Goal: Information Seeking & Learning: Learn about a topic

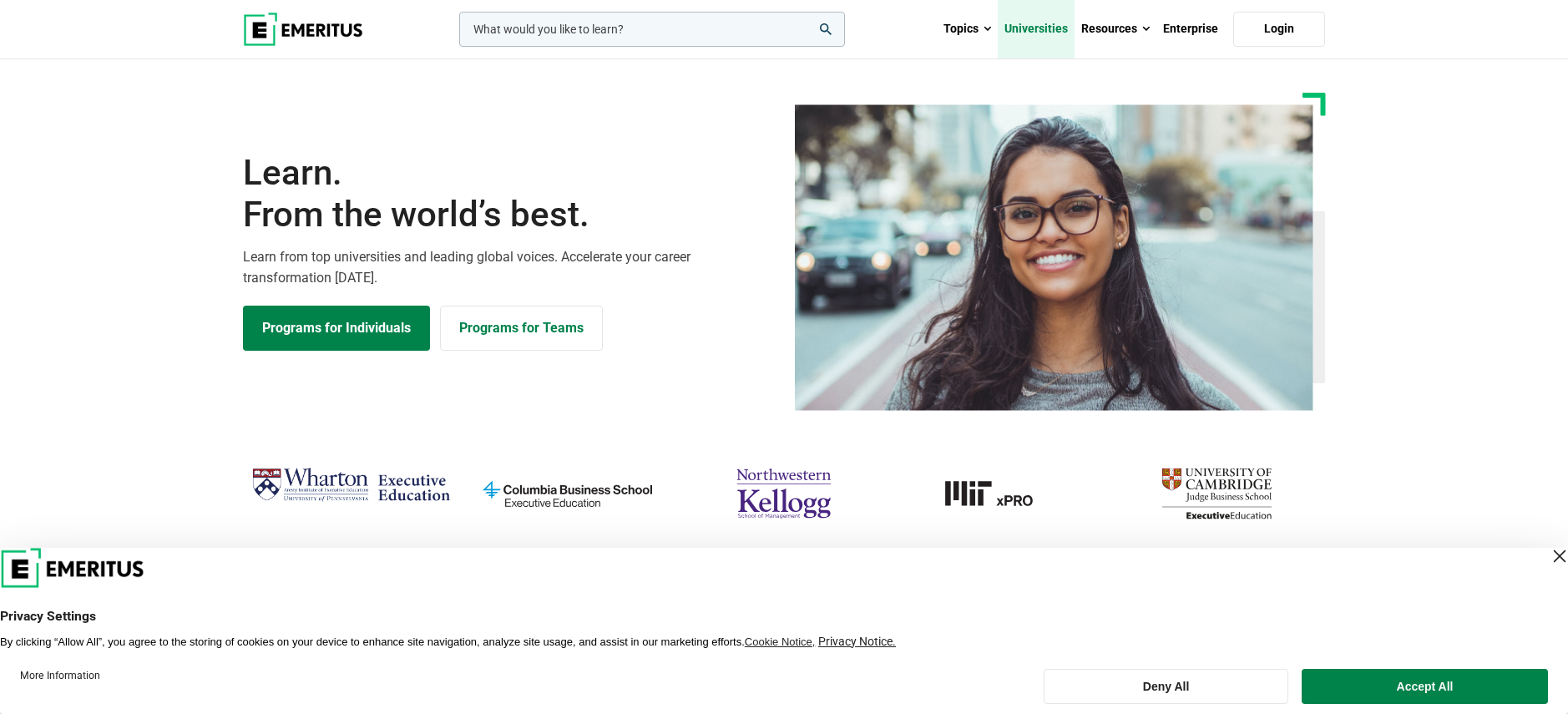
click at [1027, 31] on link "Universities" at bounding box center [1036, 29] width 77 height 58
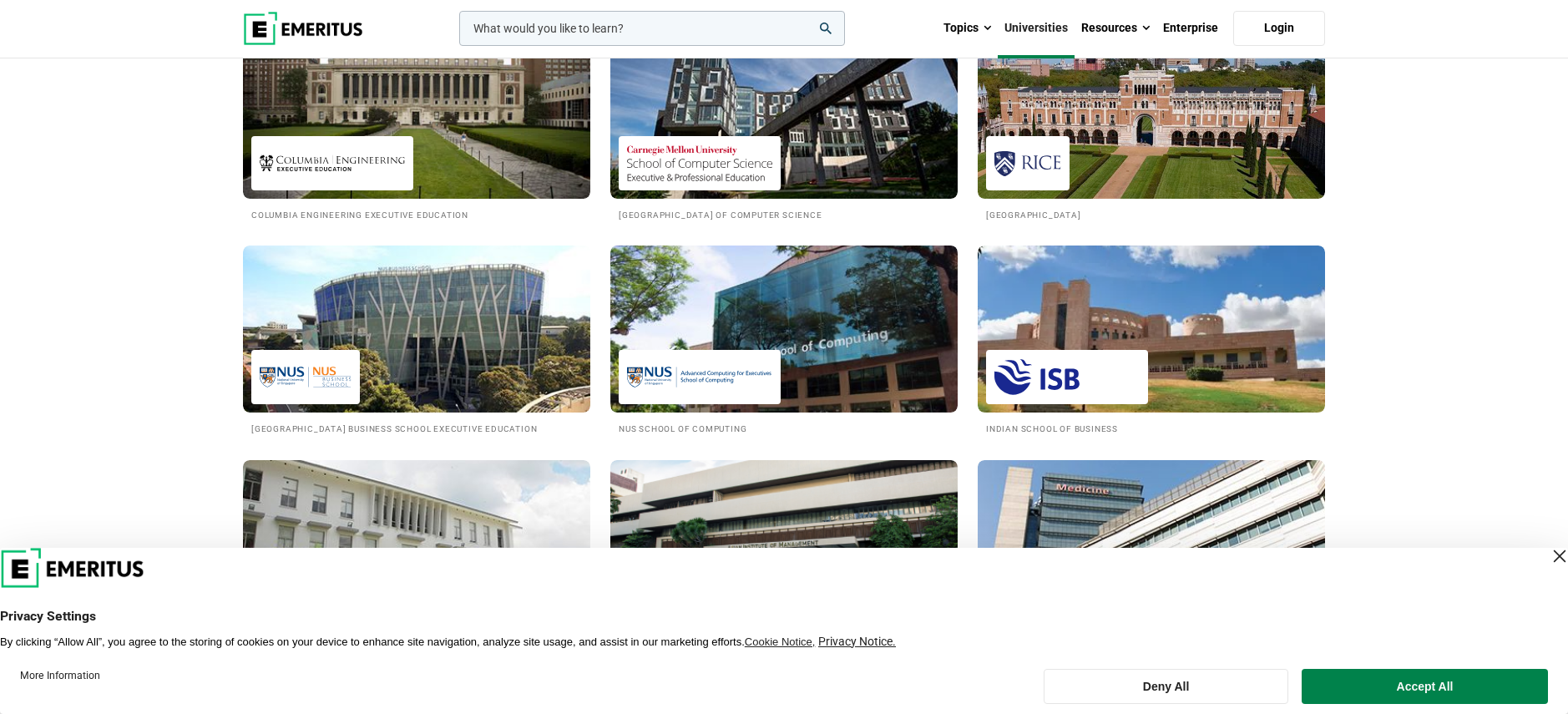
scroll to position [1420, 0]
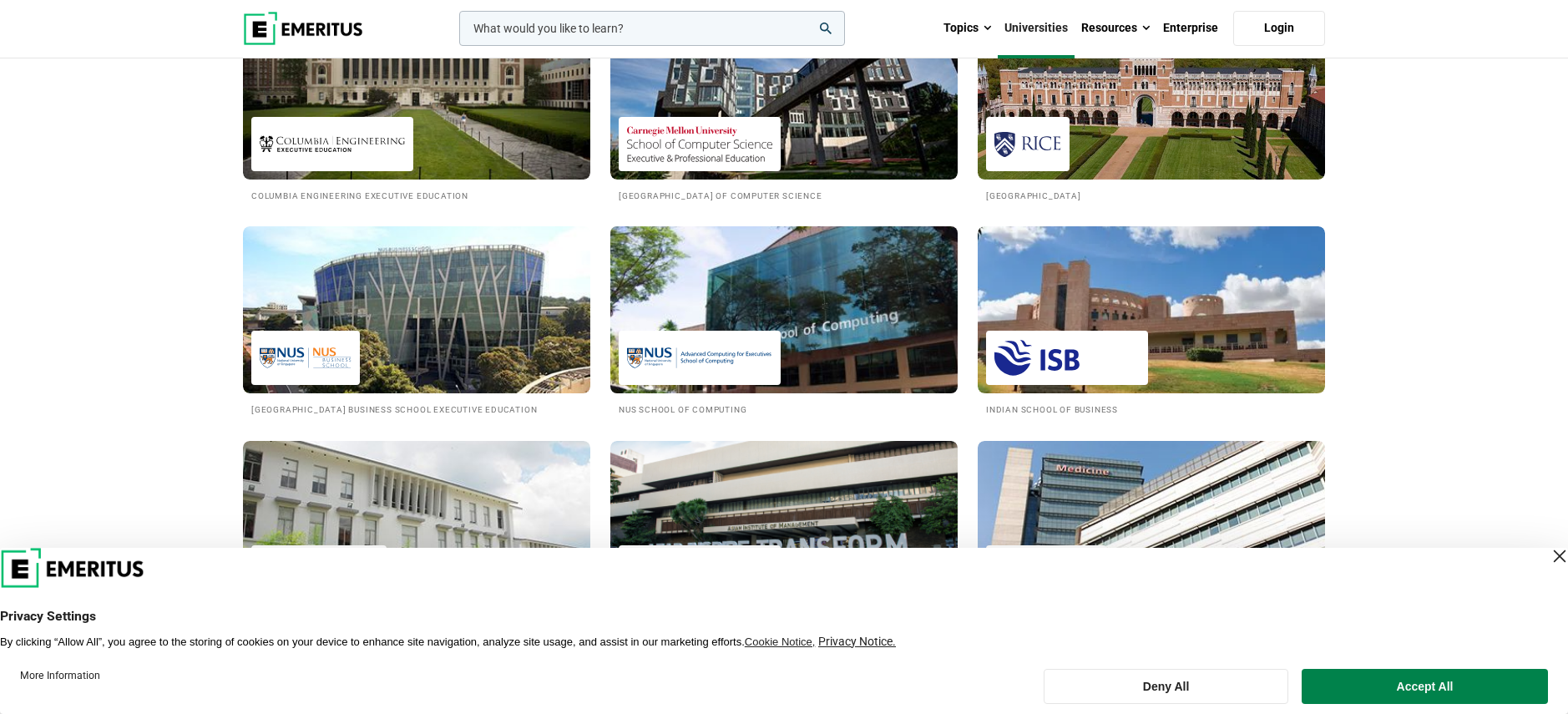
click at [736, 321] on img at bounding box center [784, 309] width 382 height 184
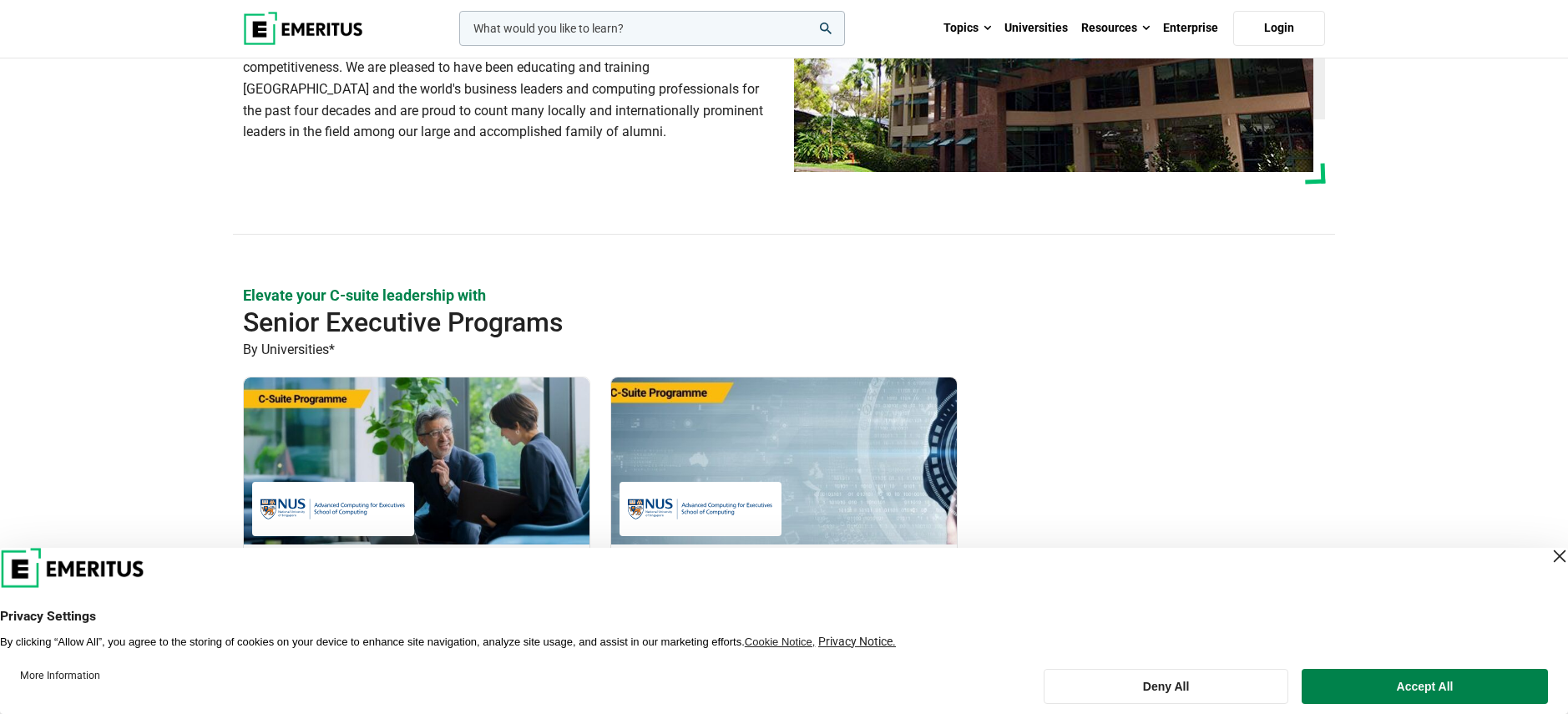
scroll to position [334, 0]
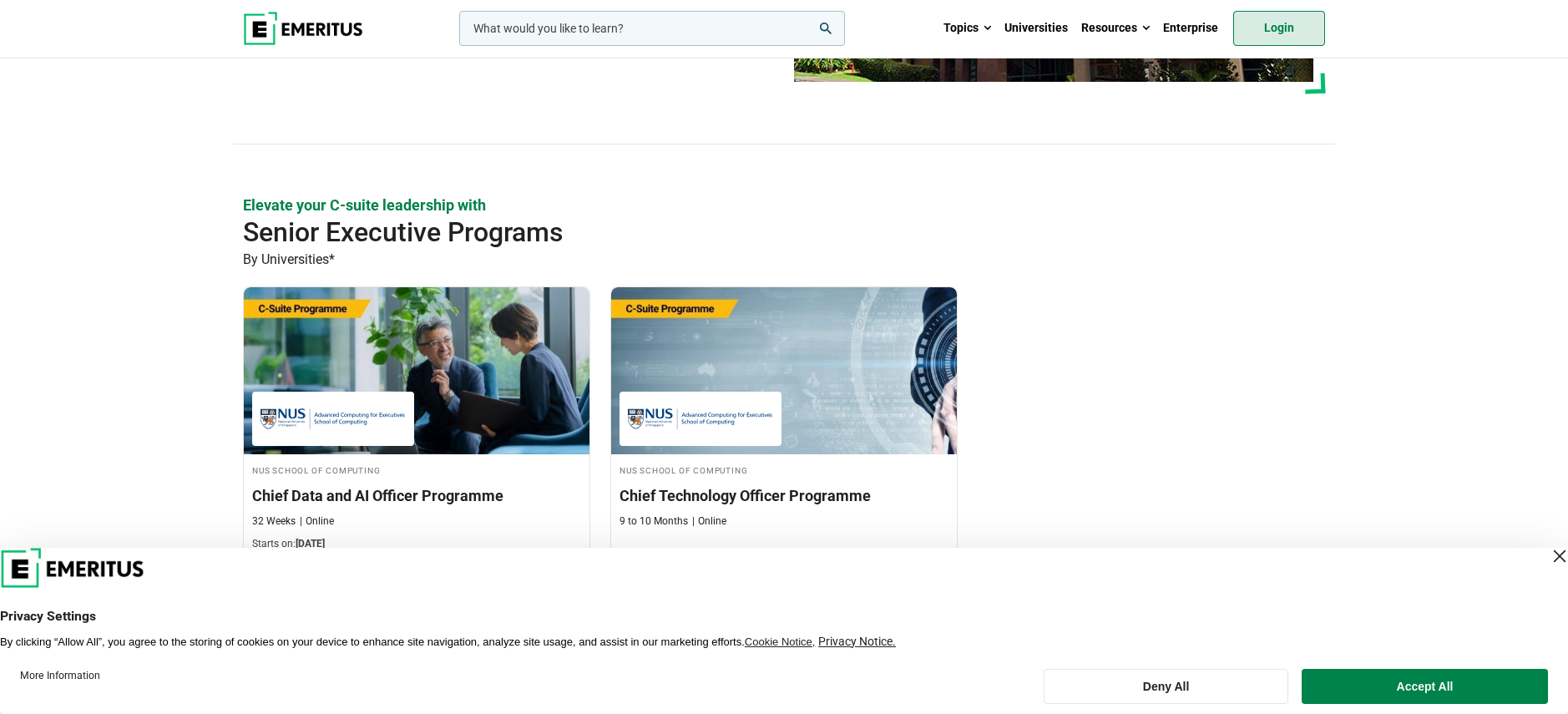
click at [1297, 23] on link "Login" at bounding box center [1279, 28] width 92 height 35
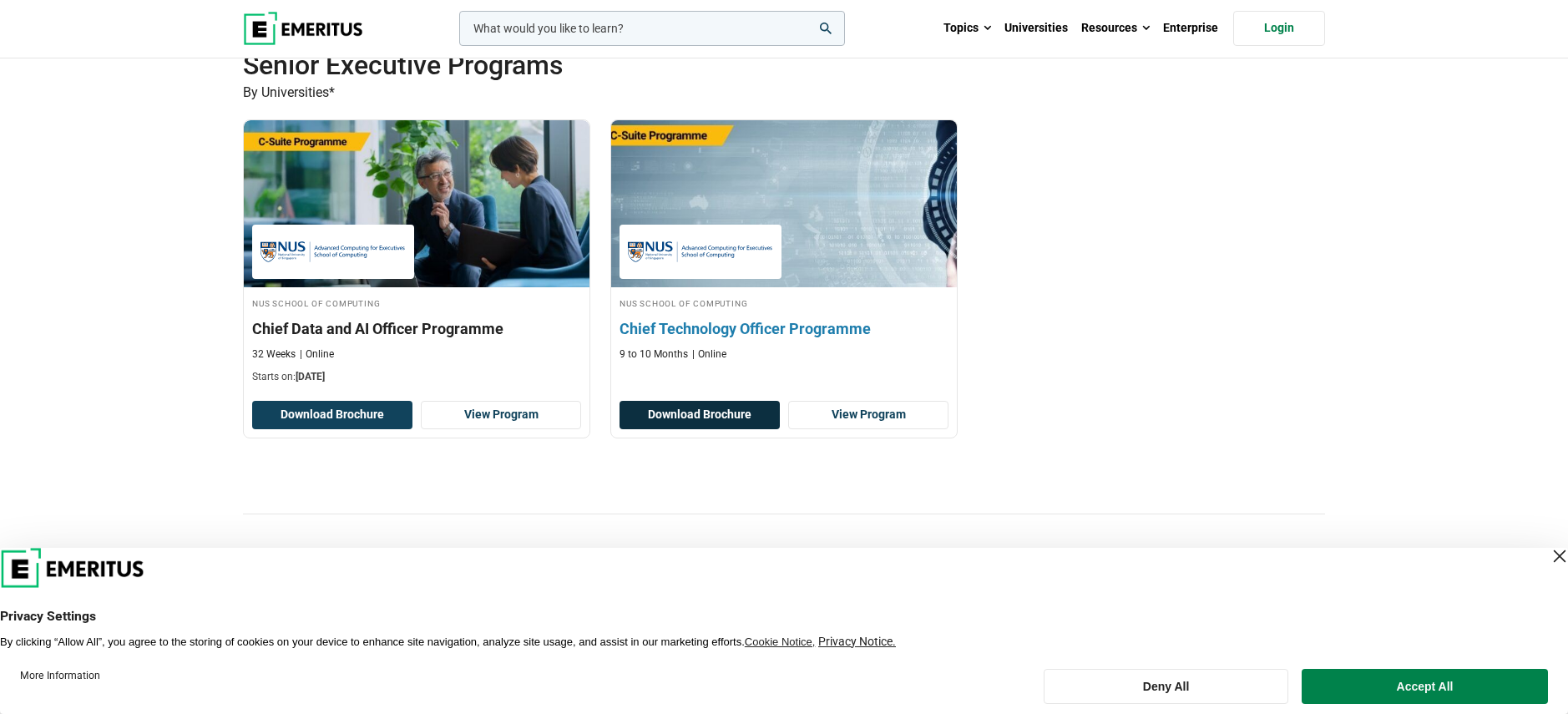
scroll to position [418, 0]
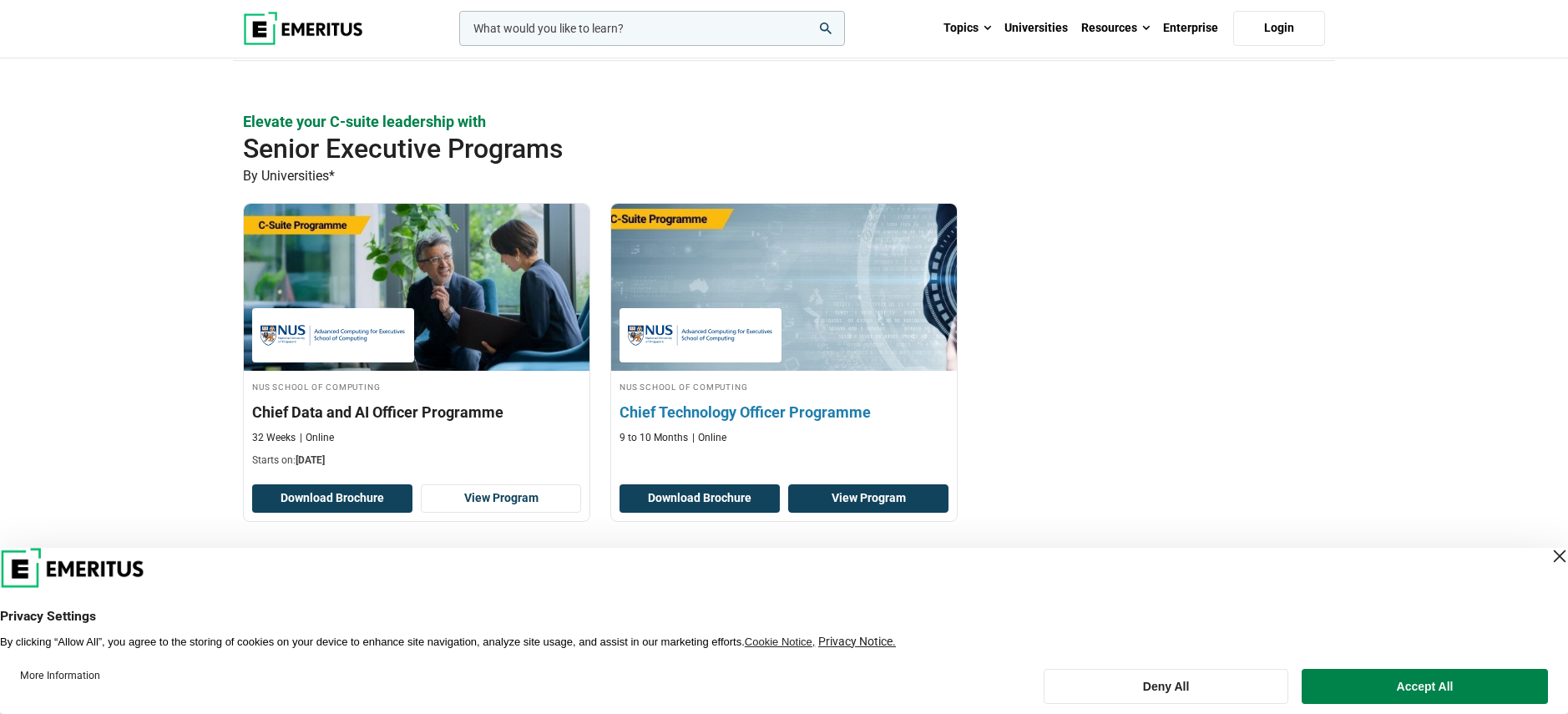
click at [854, 500] on link "View Program" at bounding box center [869, 499] width 160 height 28
